Goal: Task Accomplishment & Management: Manage account settings

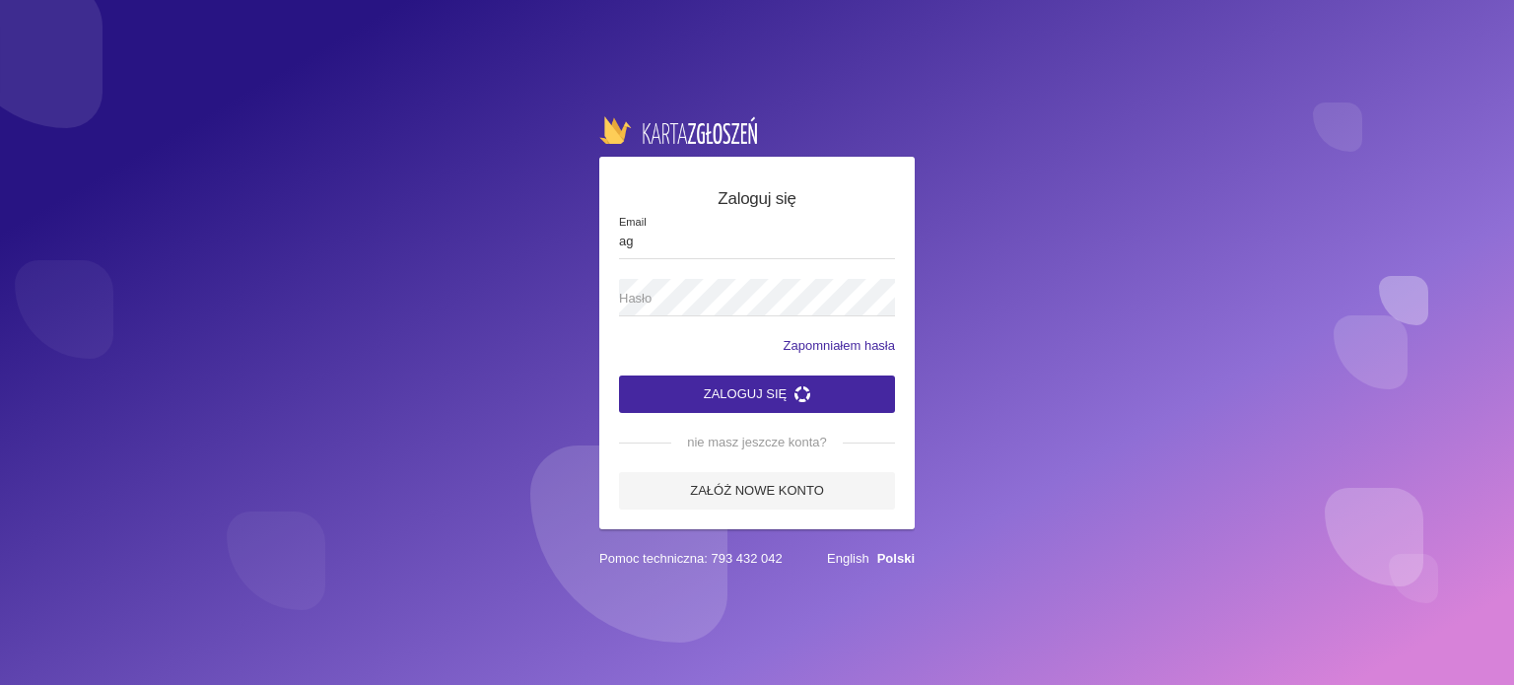
type input "[EMAIL_ADDRESS][DOMAIN_NAME]"
click at [737, 297] on span "Hasło" at bounding box center [747, 299] width 256 height 20
click at [619, 375] on button "Zaloguj się" at bounding box center [757, 393] width 276 height 37
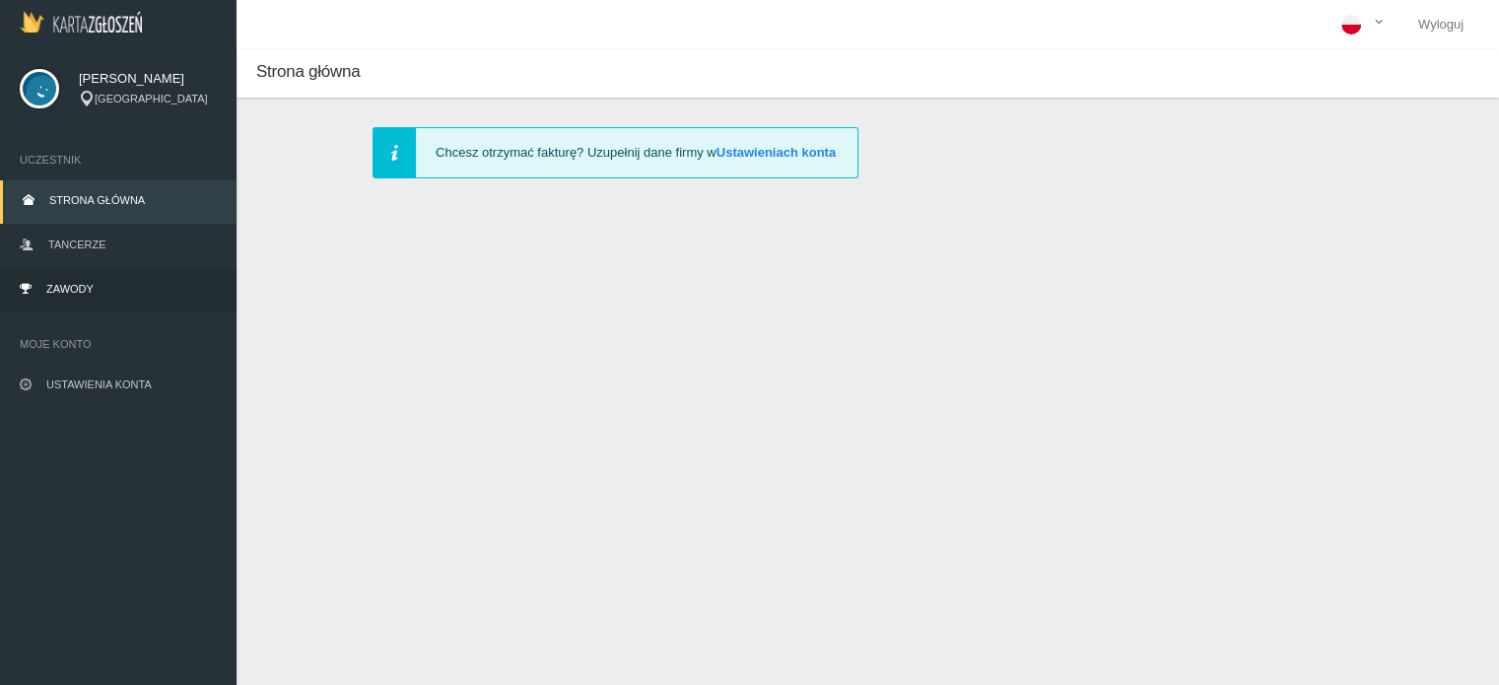
click at [132, 285] on link "Zawody" at bounding box center [118, 290] width 237 height 43
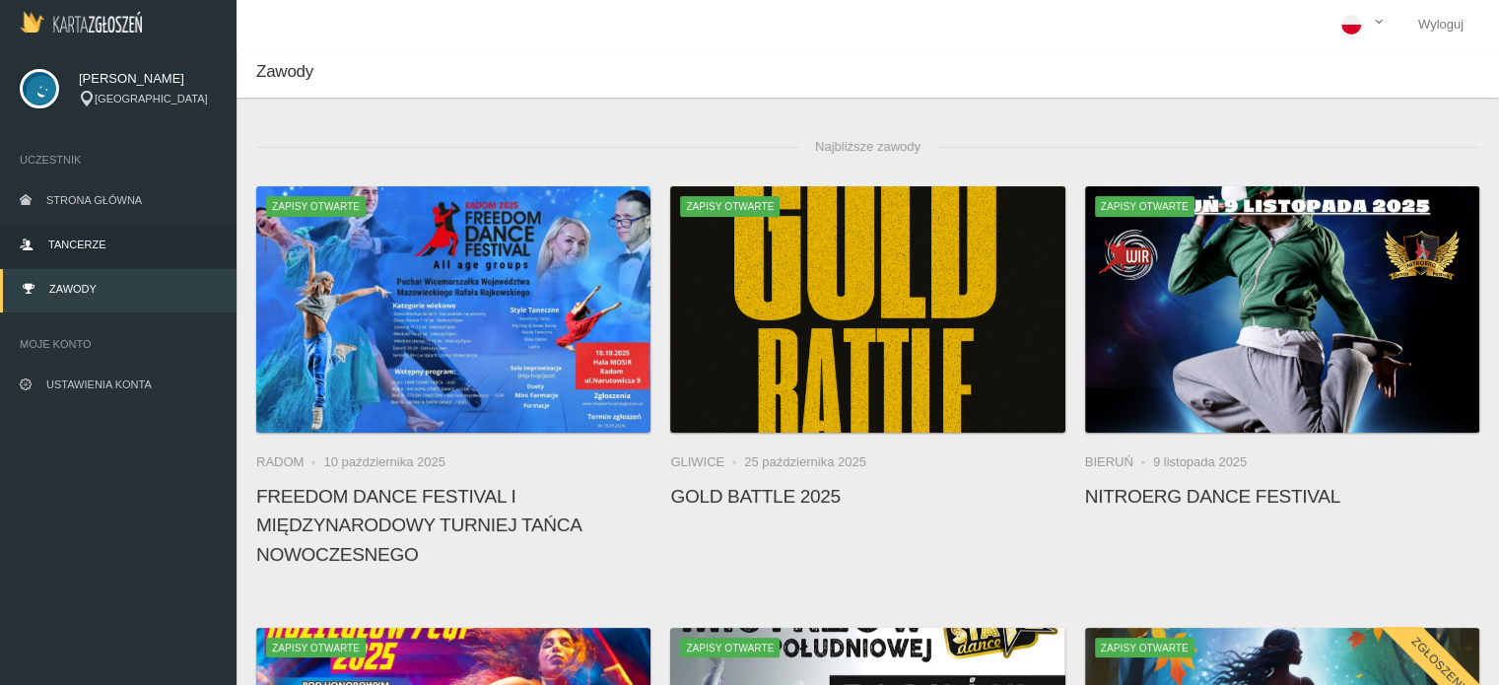
click at [137, 231] on link "Tancerze" at bounding box center [118, 246] width 237 height 43
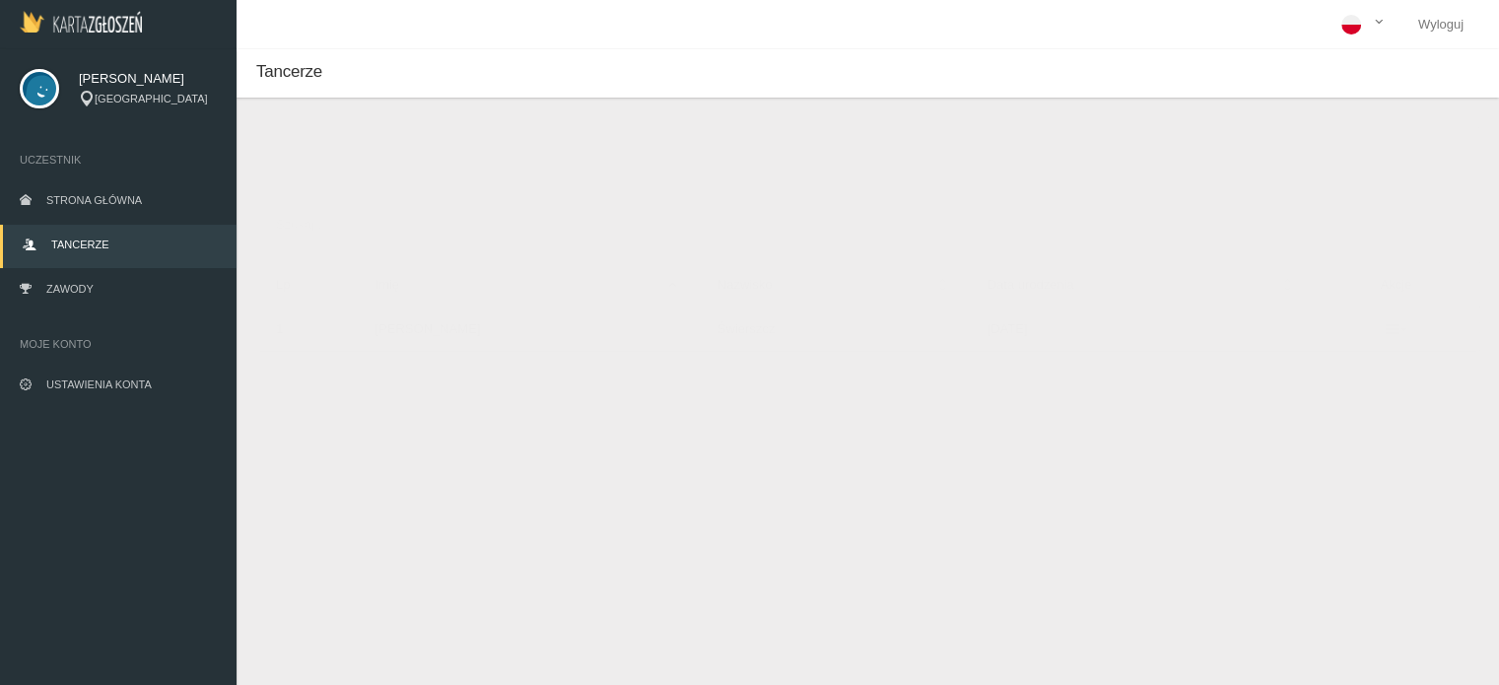
click at [1385, 323] on icon at bounding box center [1396, 329] width 22 height 16
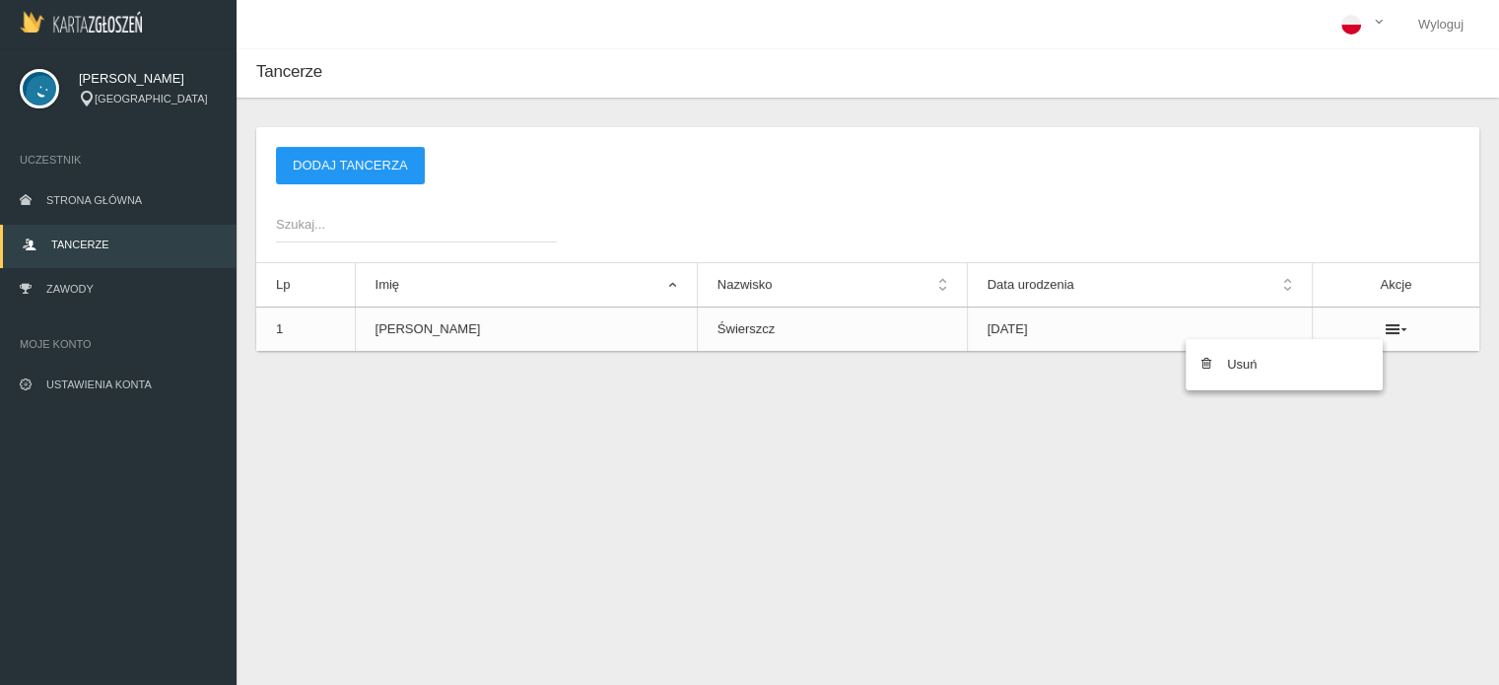
click at [1273, 549] on div "Tancerze Nowy tancerz Imię * Nazwisko * Data urodzenia * Zapisz Anuluj * - pole…" at bounding box center [868, 391] width 1262 height 685
click at [150, 290] on link "Zawody" at bounding box center [118, 290] width 237 height 43
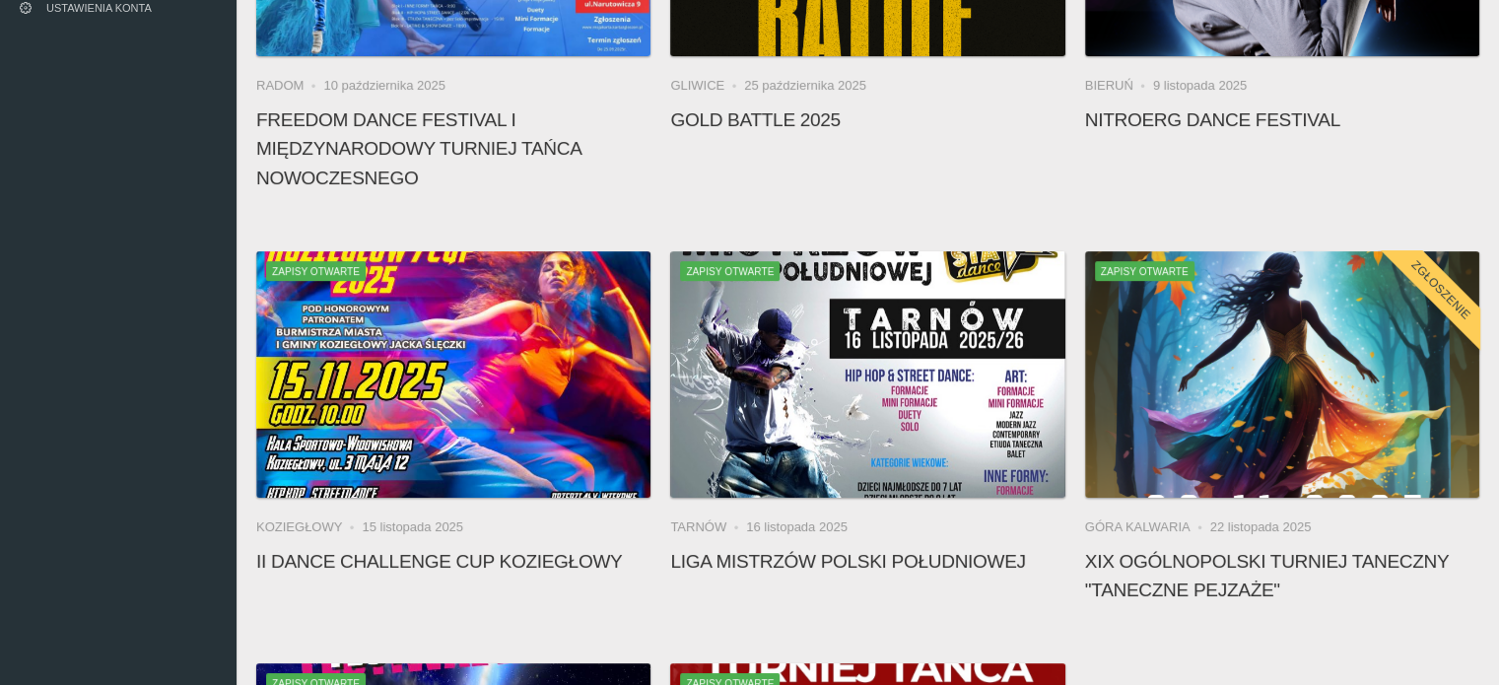
scroll to position [402, 0]
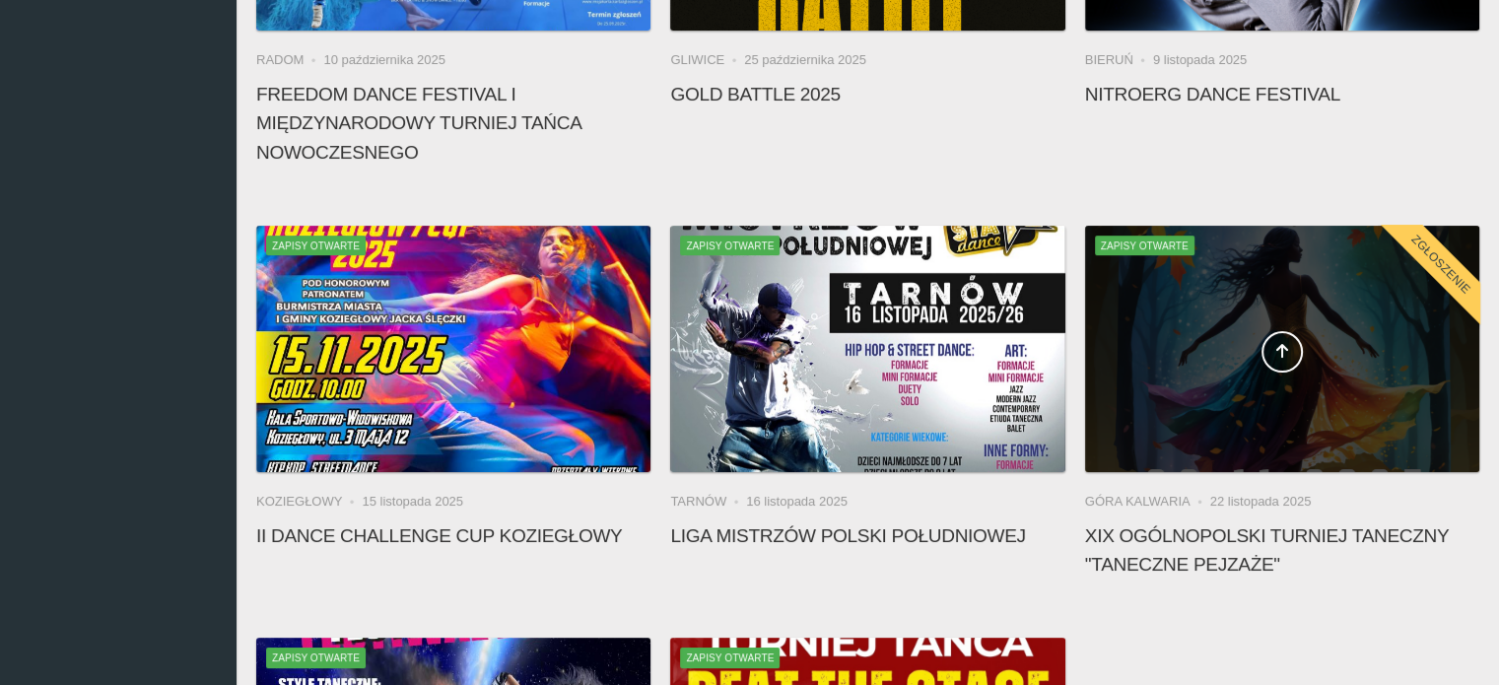
click at [1280, 286] on div at bounding box center [1282, 349] width 394 height 246
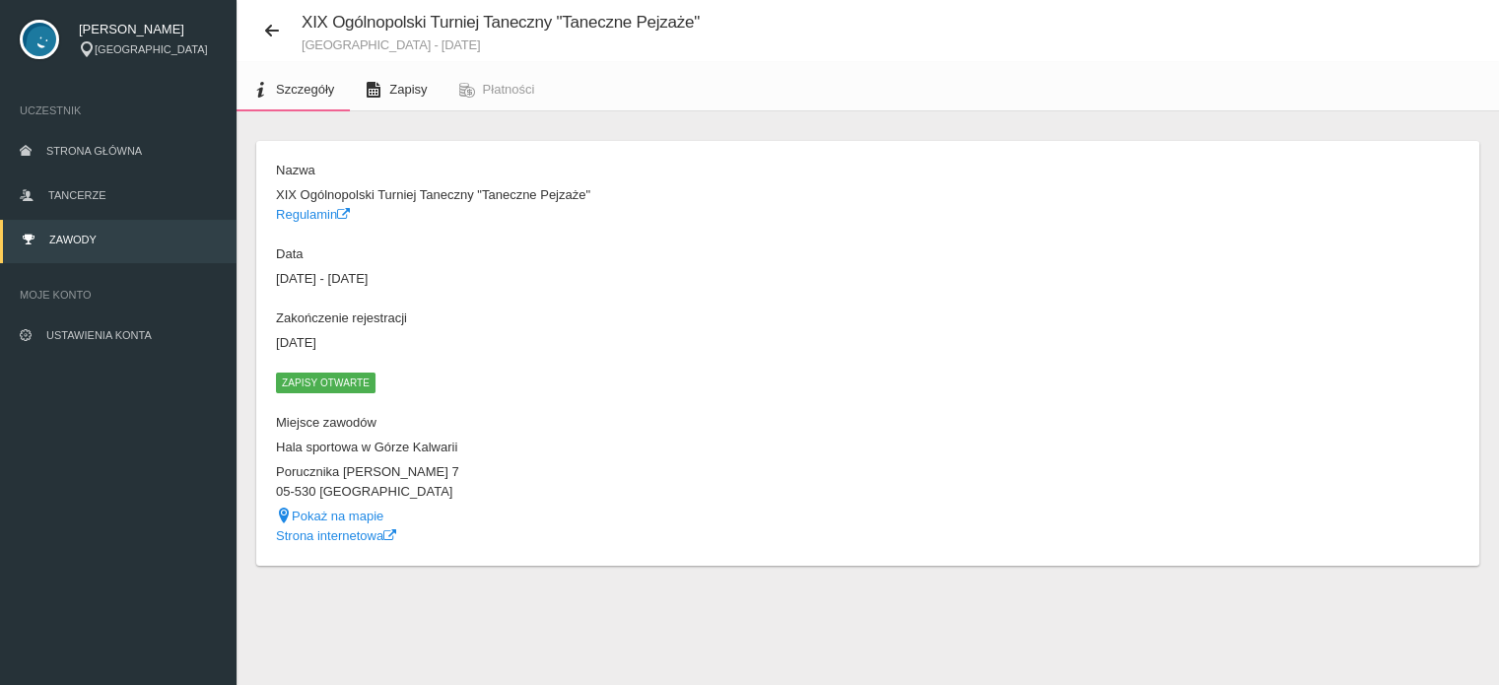
click at [398, 74] on link "Zapisy" at bounding box center [396, 89] width 93 height 43
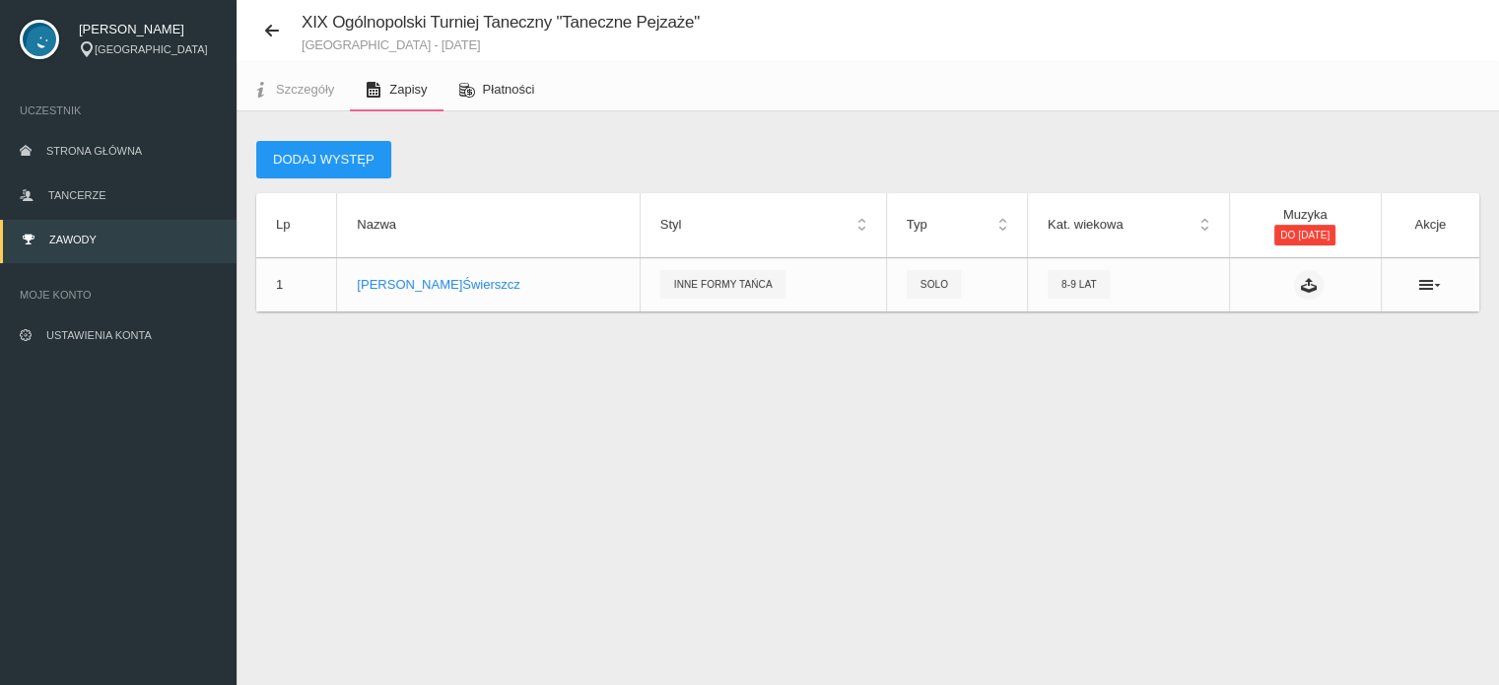
click at [485, 94] on span "Płatności" at bounding box center [509, 89] width 52 height 15
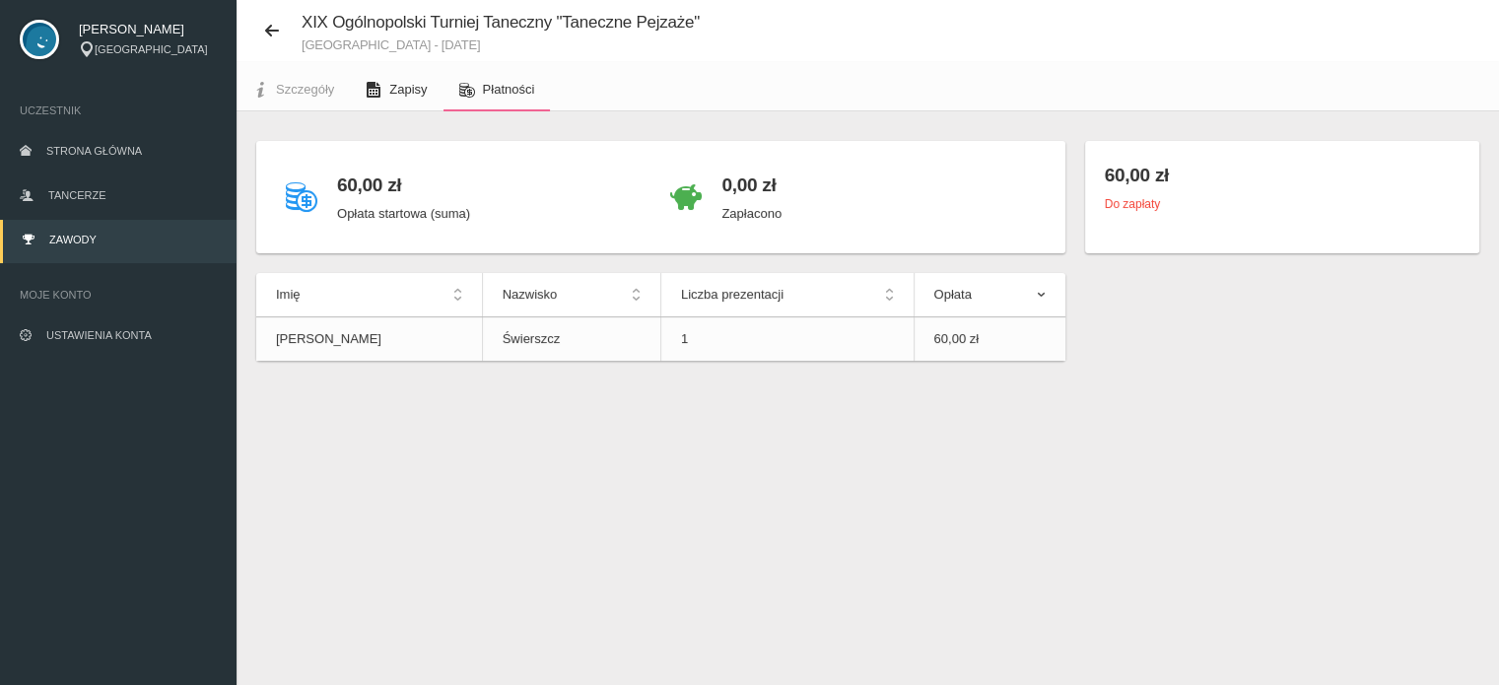
click at [402, 97] on link "Zapisy" at bounding box center [396, 89] width 93 height 43
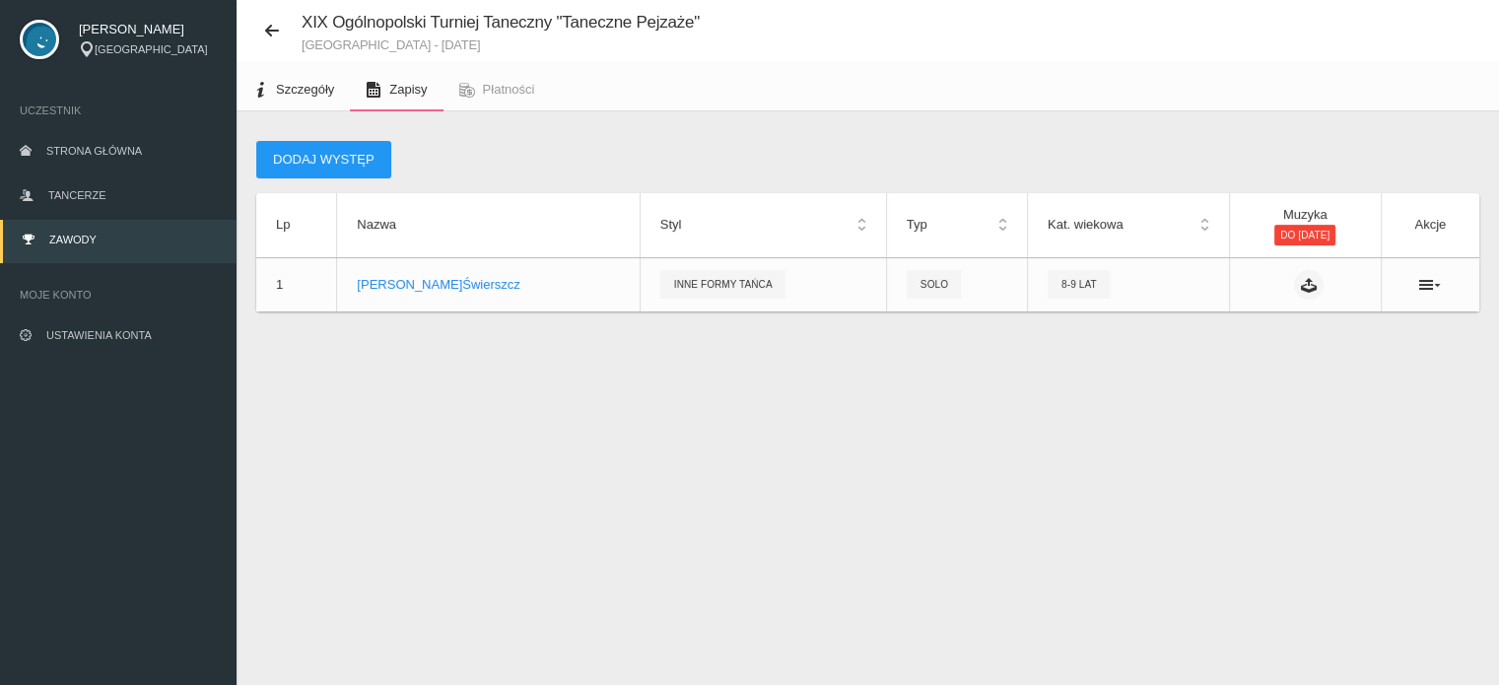
click at [338, 96] on link "Szczegóły" at bounding box center [293, 89] width 113 height 43
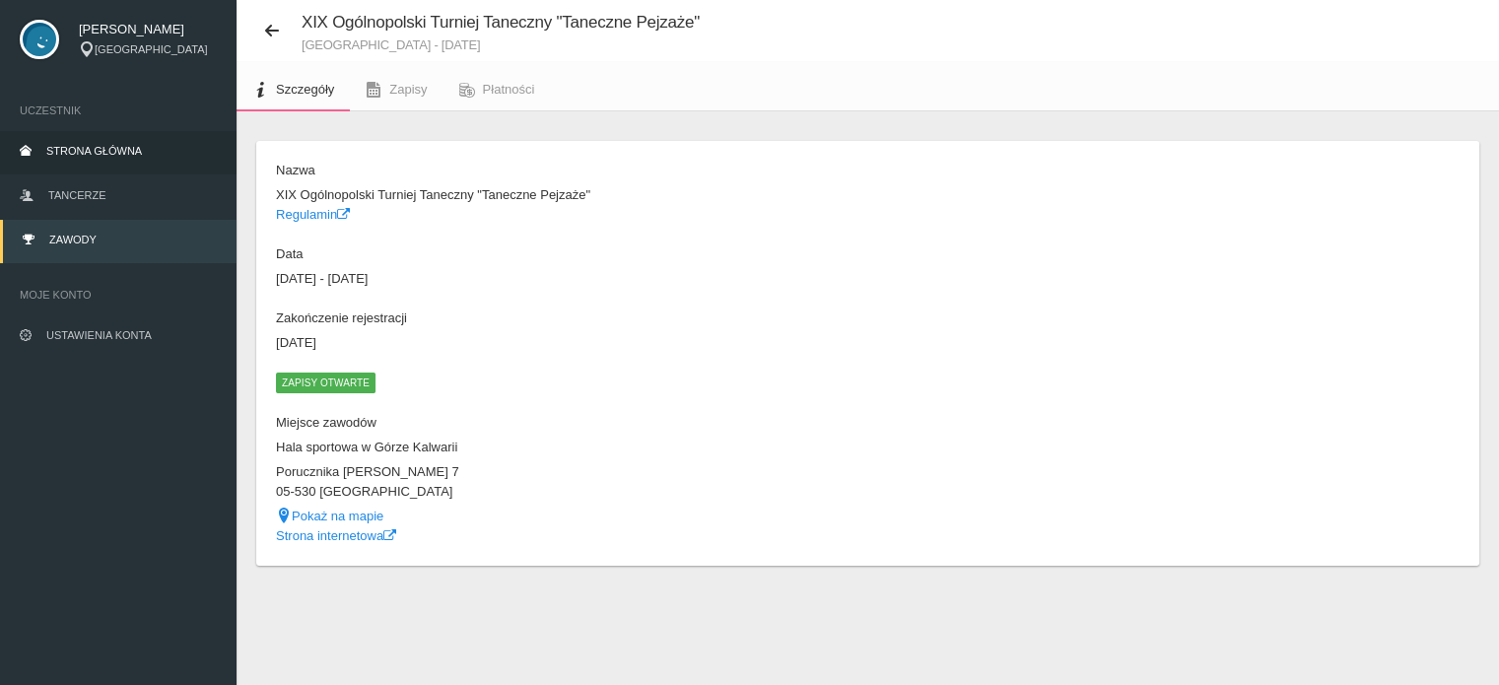
click at [123, 151] on span "Strona główna" at bounding box center [94, 151] width 96 height 12
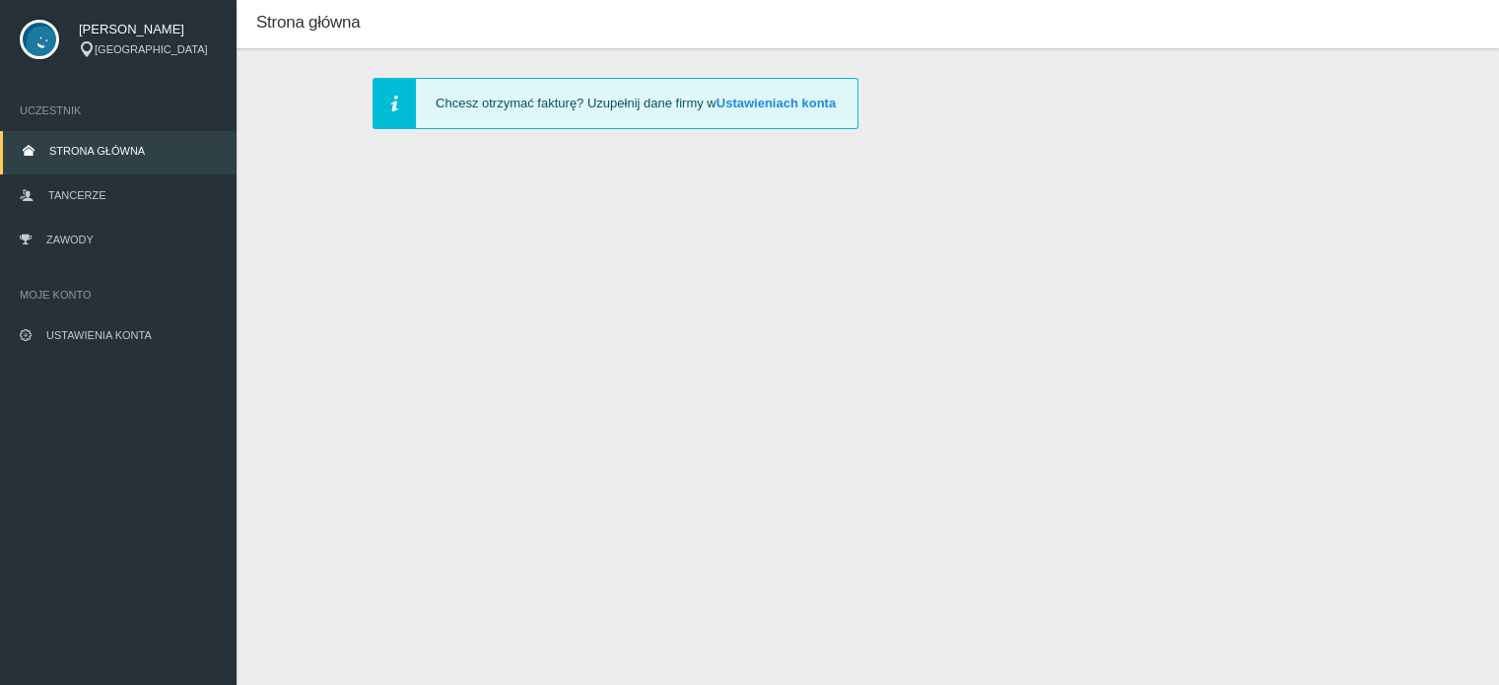
click at [33, 42] on img at bounding box center [39, 39] width 39 height 39
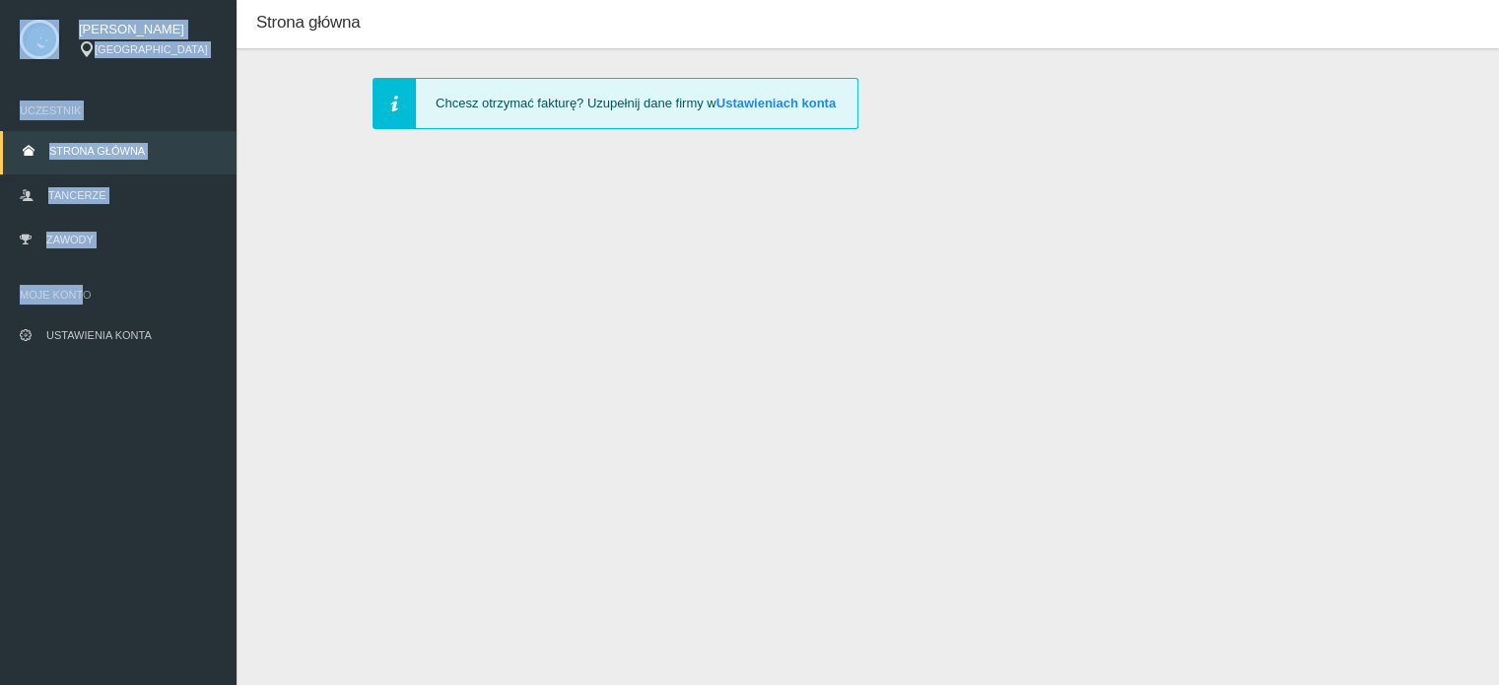
drag, startPoint x: 79, startPoint y: 295, endPoint x: 44, endPoint y: 46, distance: 250.7
click at [44, 46] on div "[PERSON_NAME] [GEOGRAPHIC_DATA] Uczestnik Strona główna Tancerze Zawody Moje ko…" at bounding box center [118, 184] width 237 height 369
click at [44, 46] on img at bounding box center [39, 39] width 39 height 39
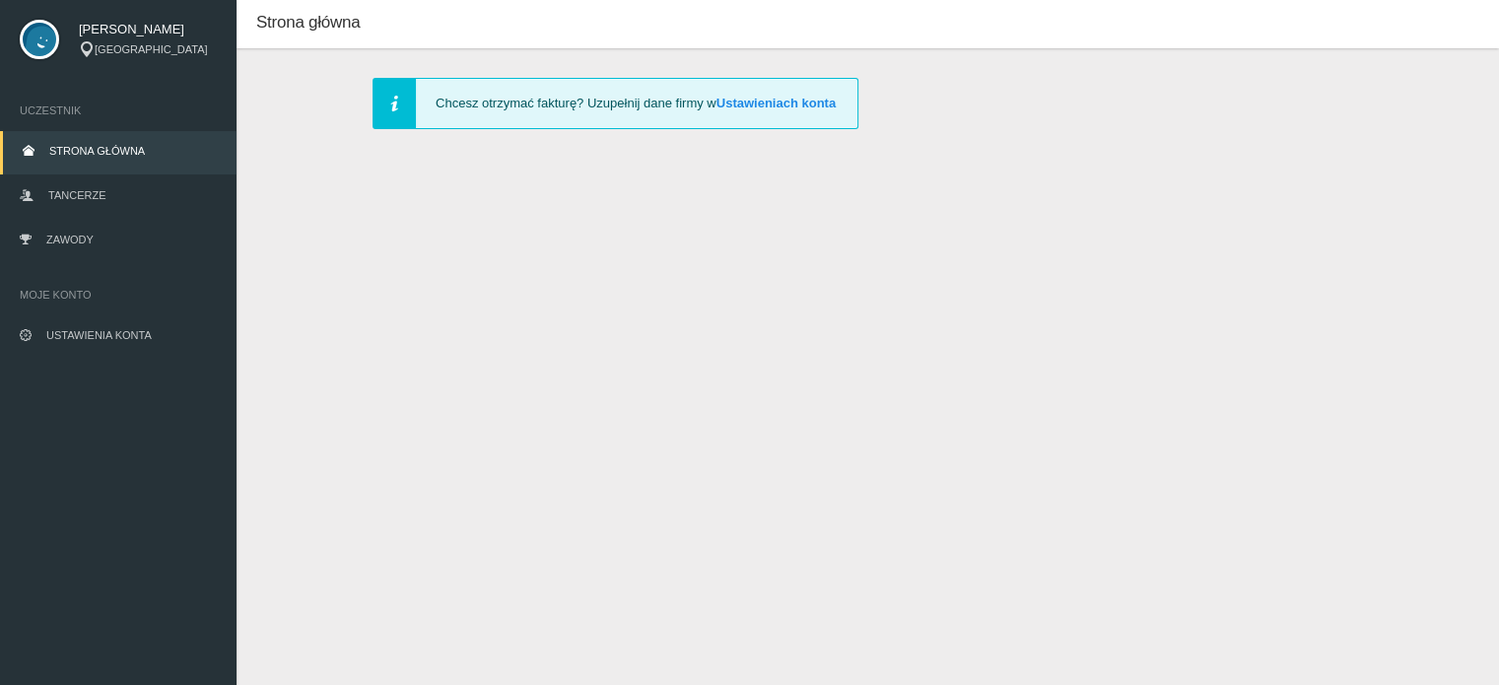
click at [331, 28] on span "Strona główna" at bounding box center [307, 22] width 103 height 19
click at [129, 141] on link "Strona główna" at bounding box center [118, 152] width 237 height 43
click at [73, 344] on link "Ustawienia konta" at bounding box center [118, 336] width 237 height 43
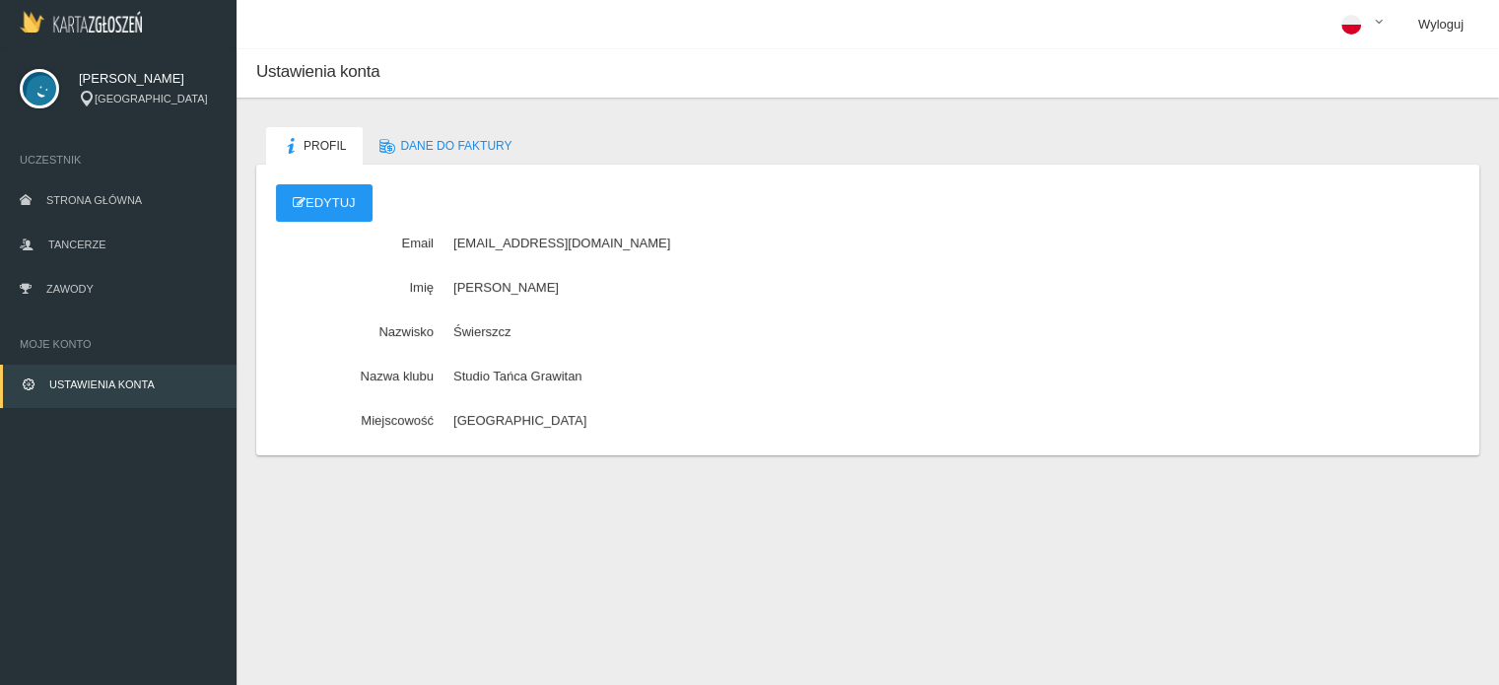
click at [1455, 26] on link "Wyloguj" at bounding box center [1440, 24] width 77 height 49
